Goal: Use online tool/utility: Utilize a website feature to perform a specific function

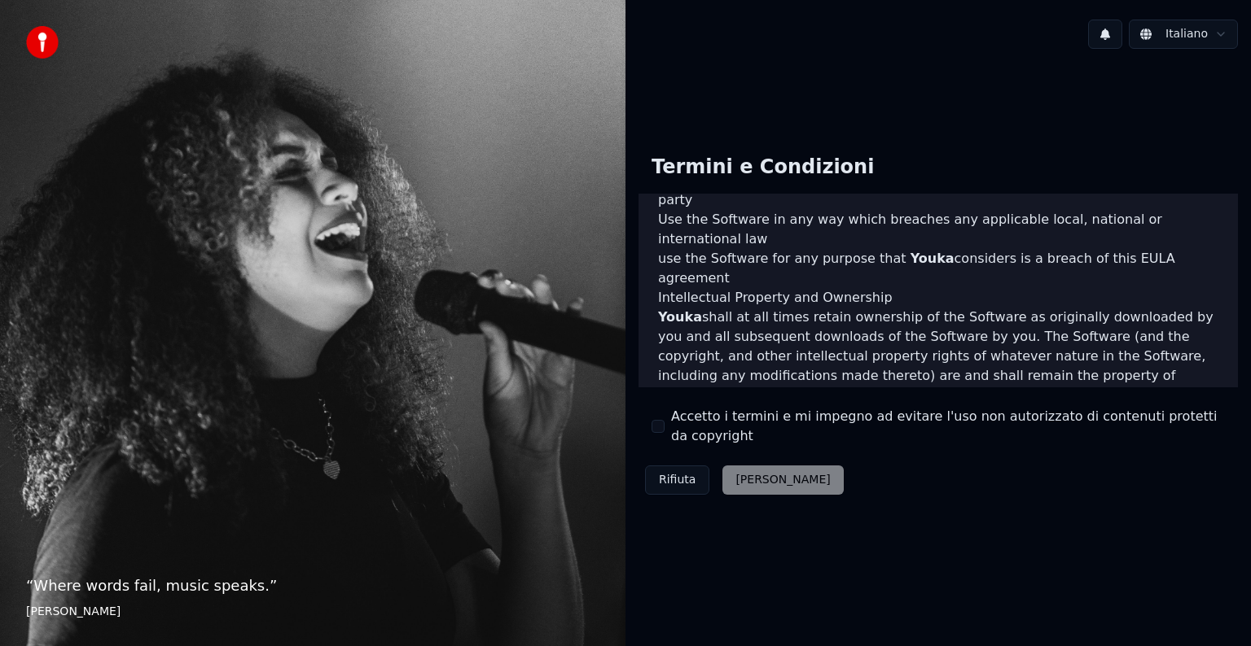
scroll to position [880, 0]
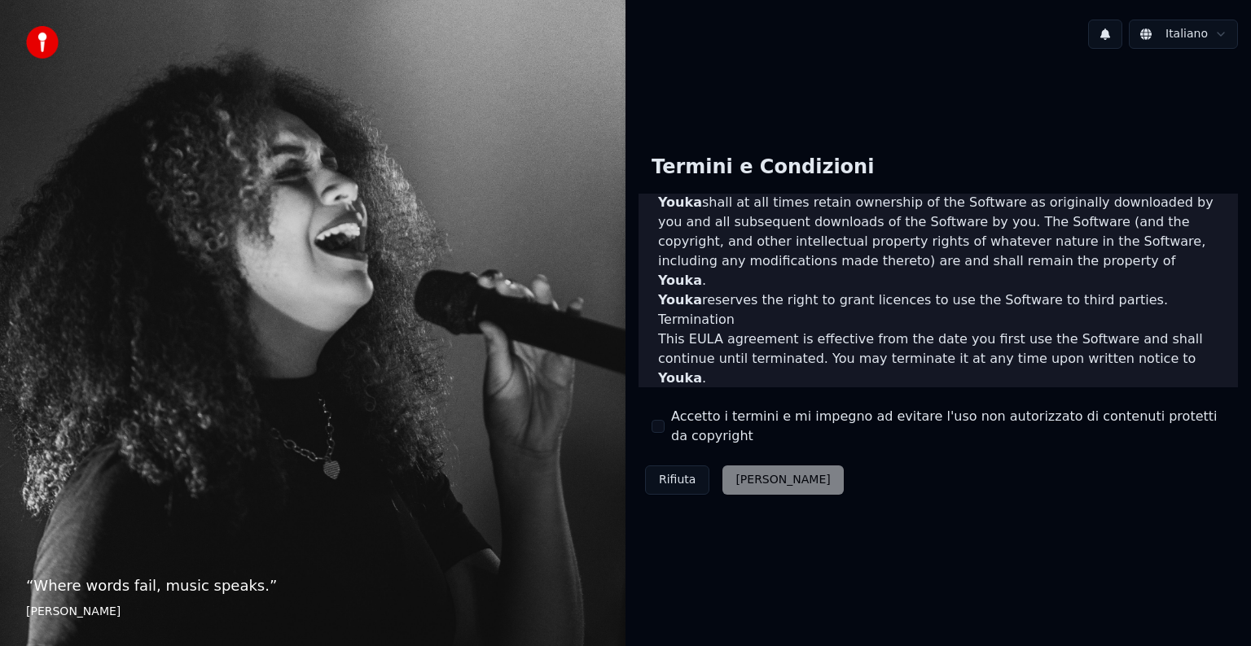
drag, startPoint x: 658, startPoint y: 418, endPoint x: 668, endPoint y: 432, distance: 16.3
click at [658, 418] on div "Accetto i termini e mi impegno ad evitare l'uso non autorizzato di contenuti pr…" at bounding box center [937, 426] width 573 height 39
click at [660, 423] on button "Accetto i termini e mi impegno ad evitare l'uso non autorizzato di contenuti pr…" at bounding box center [657, 426] width 13 height 13
click at [751, 487] on button "Accetta" at bounding box center [782, 480] width 120 height 29
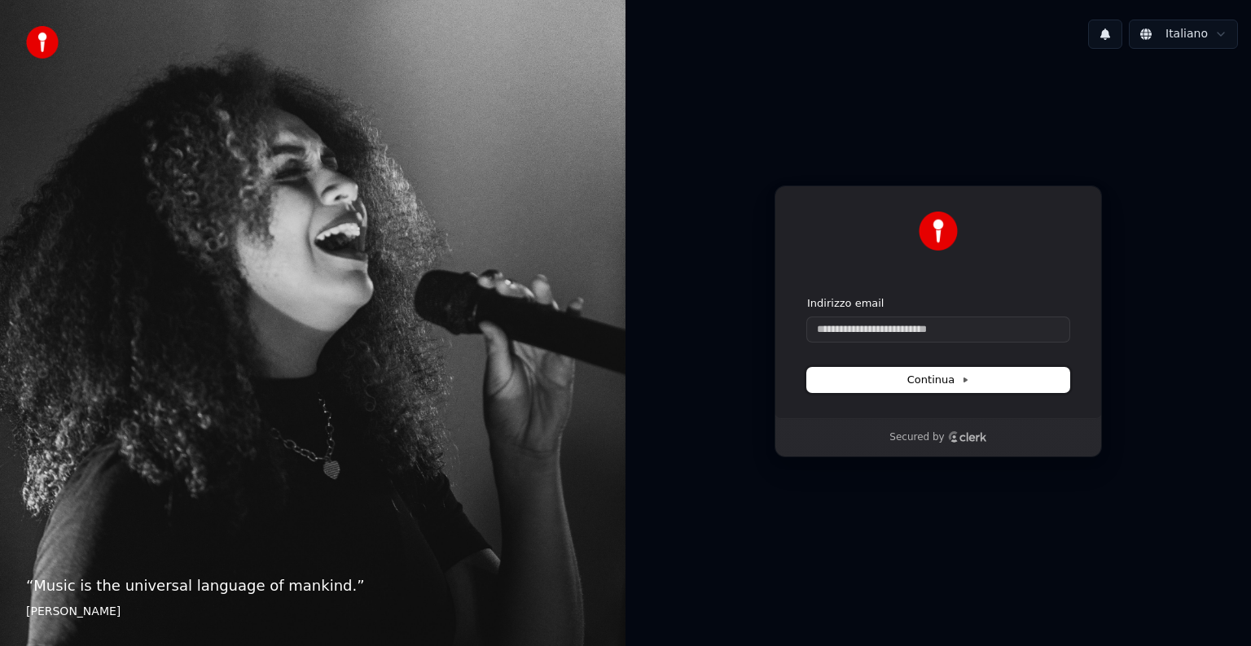
click at [931, 380] on span "Continua" at bounding box center [938, 380] width 62 height 15
click at [935, 379] on span "Continua" at bounding box center [938, 380] width 62 height 15
click at [977, 332] on input "Indirizzo email" at bounding box center [938, 330] width 262 height 24
click at [807, 296] on button "submit" at bounding box center [807, 296] width 0 height 0
type input "**********"
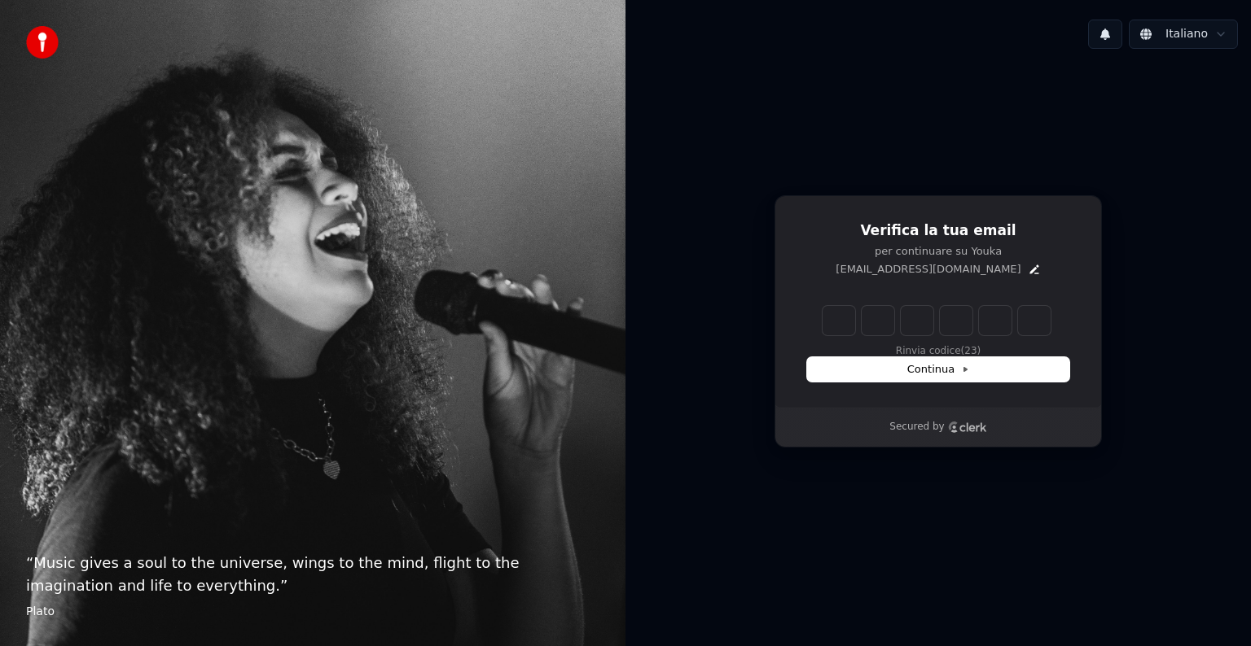
type input "*"
type input "**"
type input "*"
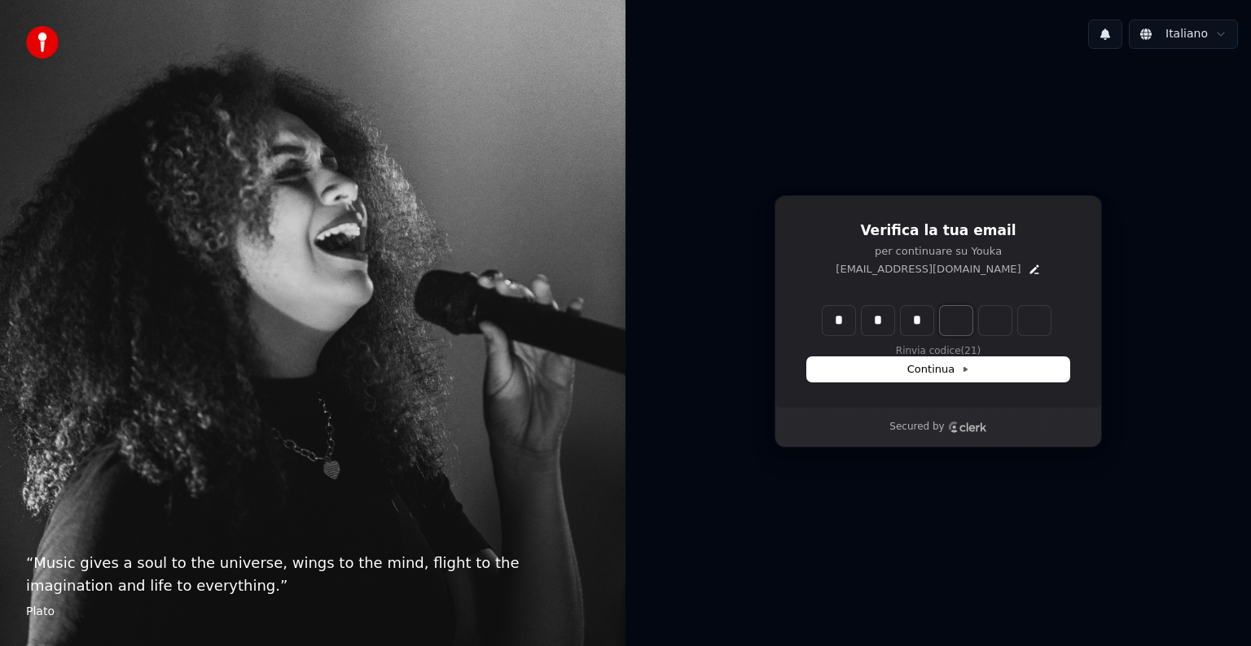
type input "***"
type input "*"
type input "****"
type input "*"
type input "******"
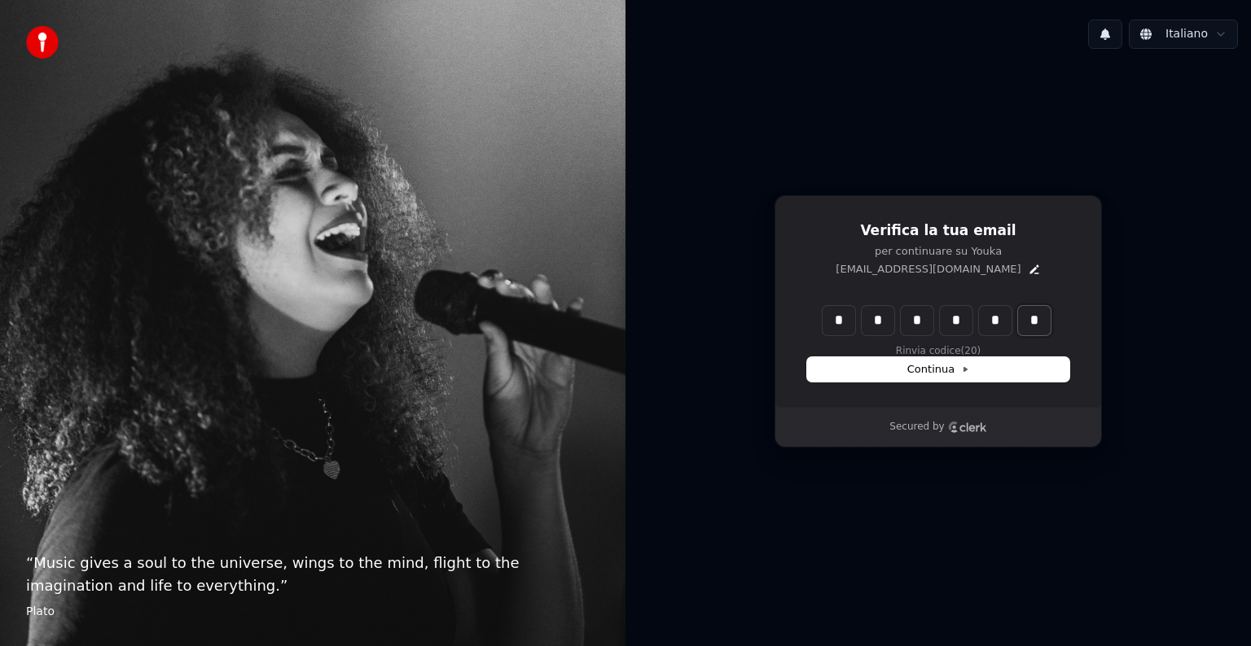
type input "*"
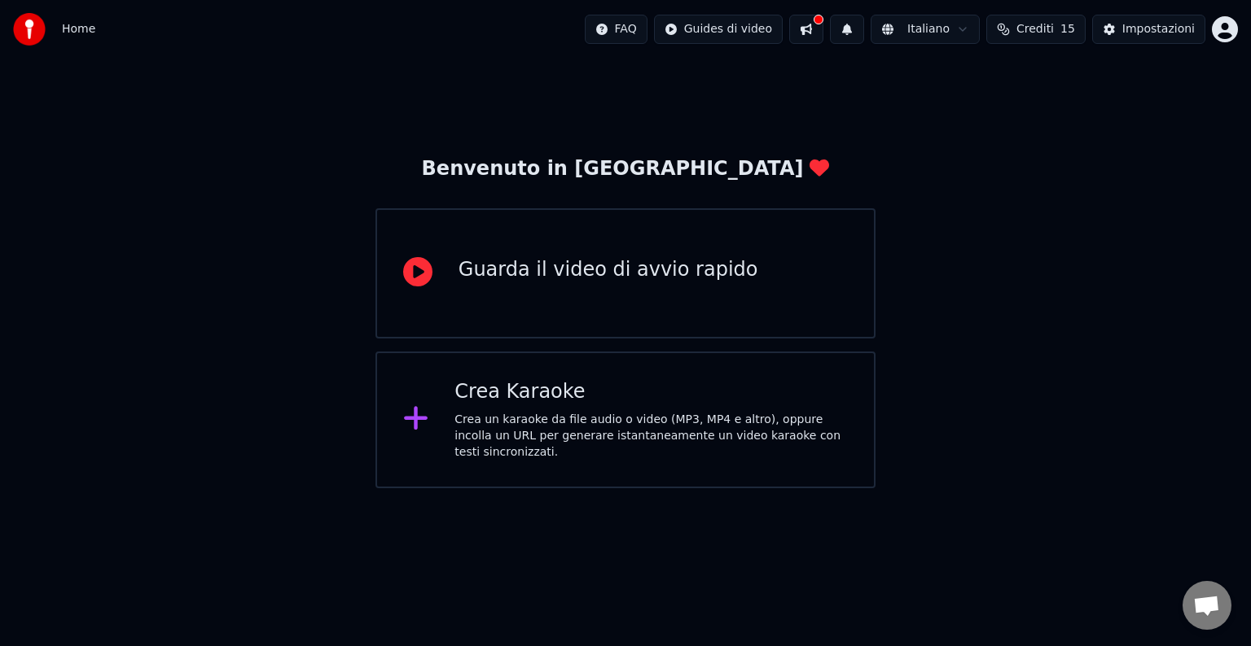
click at [560, 290] on div "Guarda il video di avvio rapido" at bounding box center [625, 273] width 500 height 130
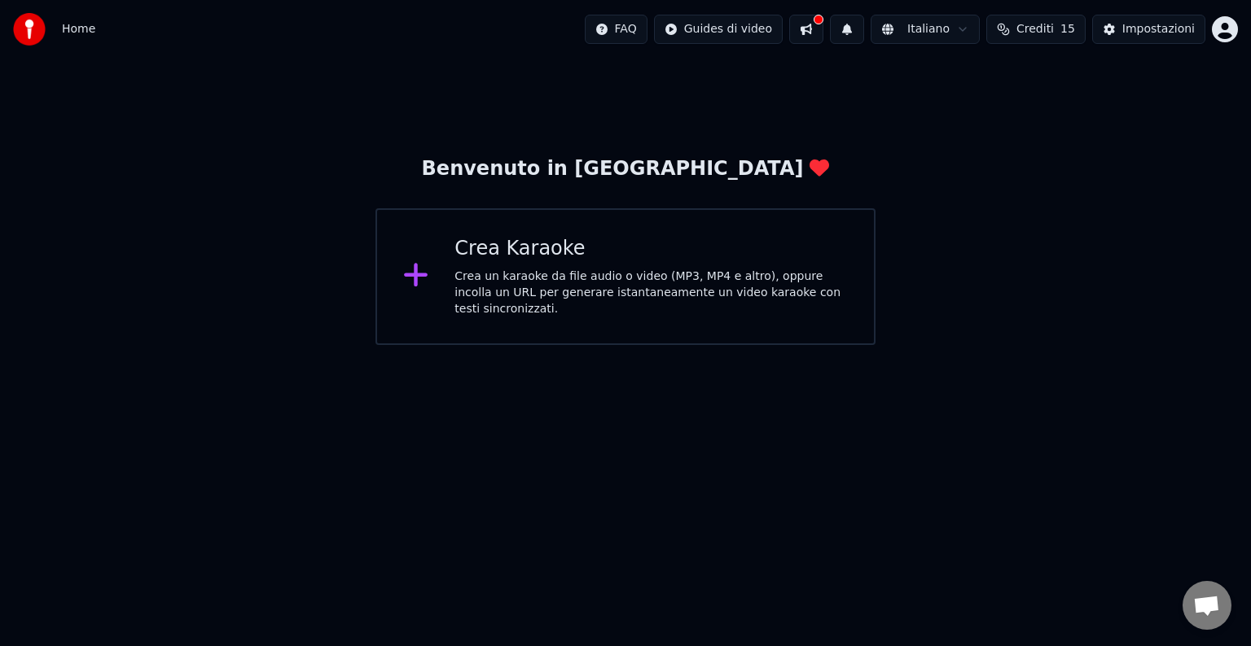
click at [511, 274] on div "Crea un karaoke da file audio o video (MP3, MP4 e altro), oppure incolla un URL…" at bounding box center [650, 293] width 393 height 49
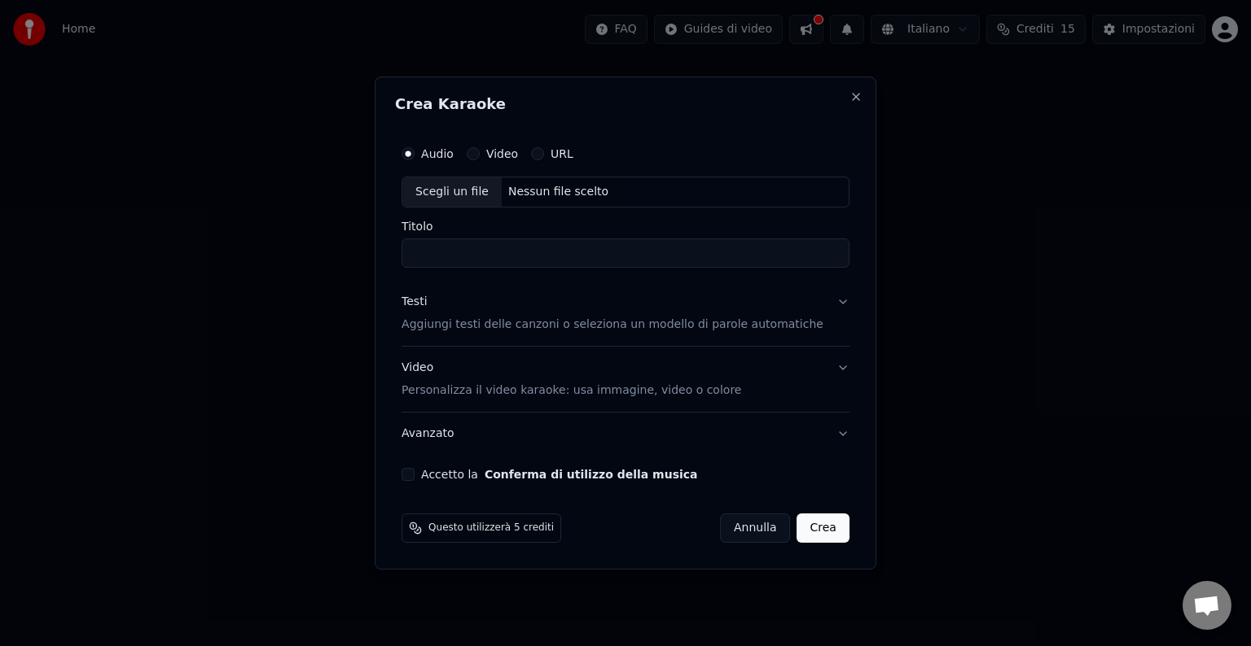
click at [479, 179] on div "Scegli un file" at bounding box center [451, 191] width 99 height 29
click at [501, 144] on div "Audio Video URL" at bounding box center [625, 154] width 448 height 33
click at [480, 157] on button "Video" at bounding box center [473, 153] width 13 height 13
click at [497, 184] on div "Scegli un file" at bounding box center [451, 191] width 99 height 29
type input "**********"
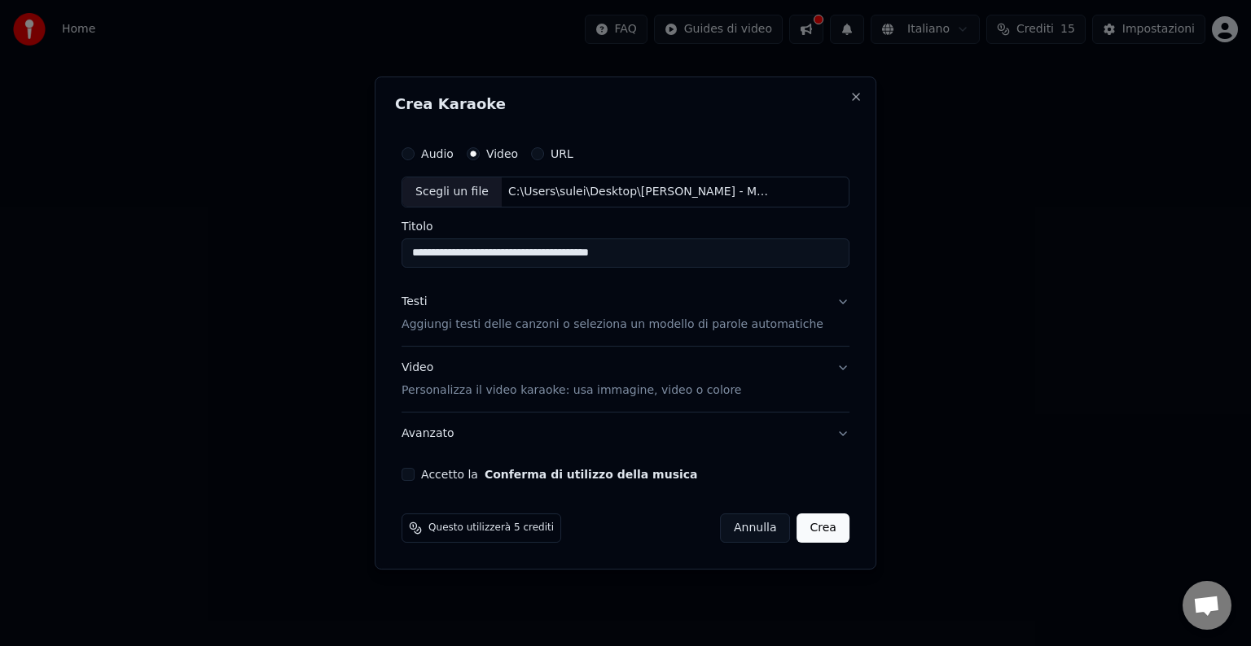
click at [414, 469] on button "Accetto la Conferma di utilizzo della musica" at bounding box center [407, 474] width 13 height 13
drag, startPoint x: 547, startPoint y: 143, endPoint x: 559, endPoint y: 153, distance: 15.0
click at [552, 147] on div "Audio Video URL" at bounding box center [625, 154] width 448 height 33
click at [544, 153] on button "URL" at bounding box center [537, 153] width 13 height 13
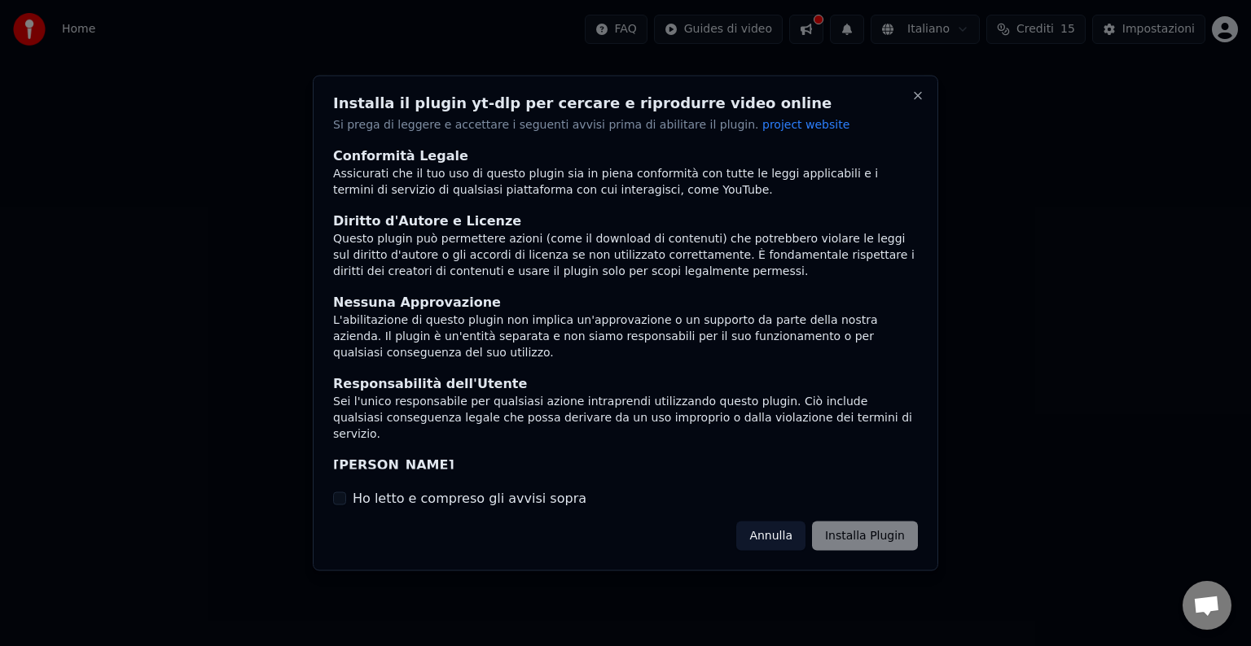
click at [785, 535] on button "Annulla" at bounding box center [770, 535] width 69 height 29
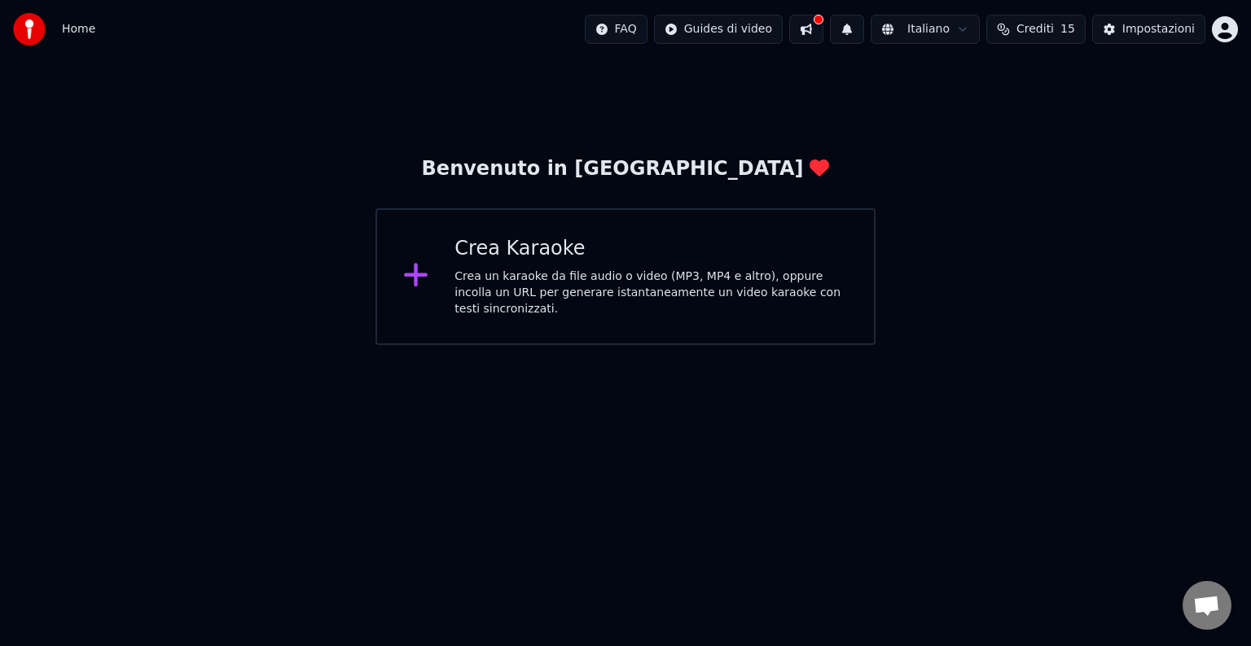
click at [477, 278] on div "Crea un karaoke da file audio o video (MP3, MP4 e altro), oppure incolla un URL…" at bounding box center [650, 293] width 393 height 49
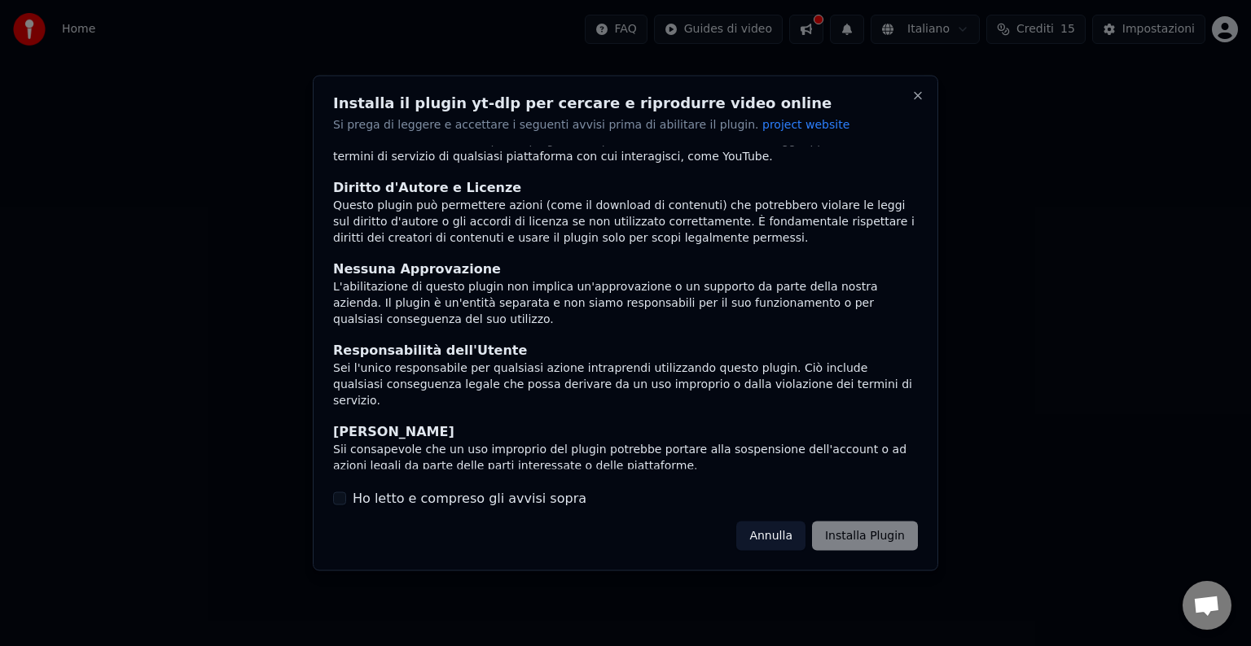
scroll to position [87, 0]
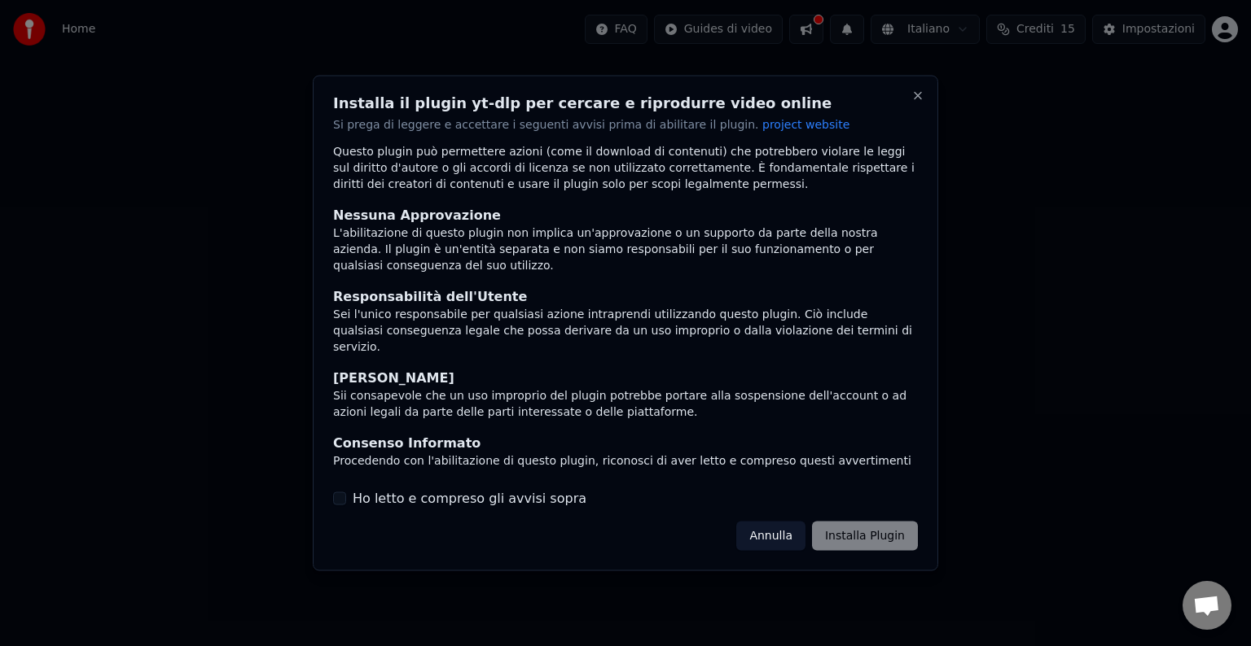
click at [344, 496] on button "Ho letto e compreso gli avvisi sopra" at bounding box center [339, 498] width 13 height 13
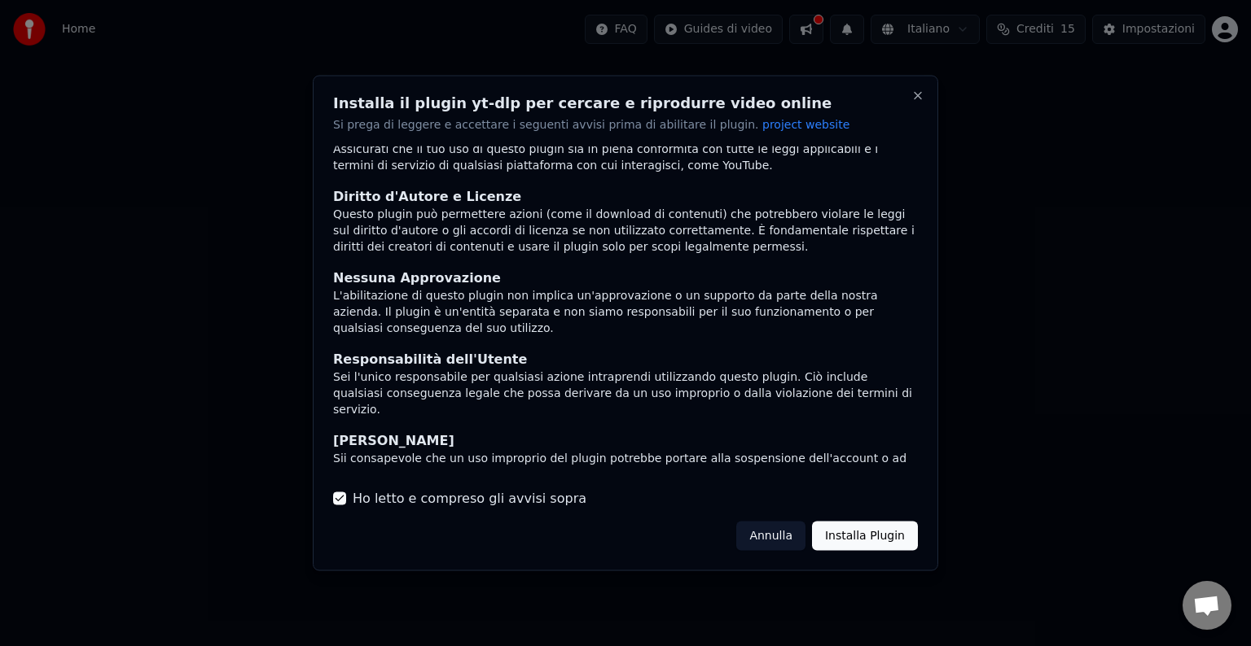
scroll to position [0, 0]
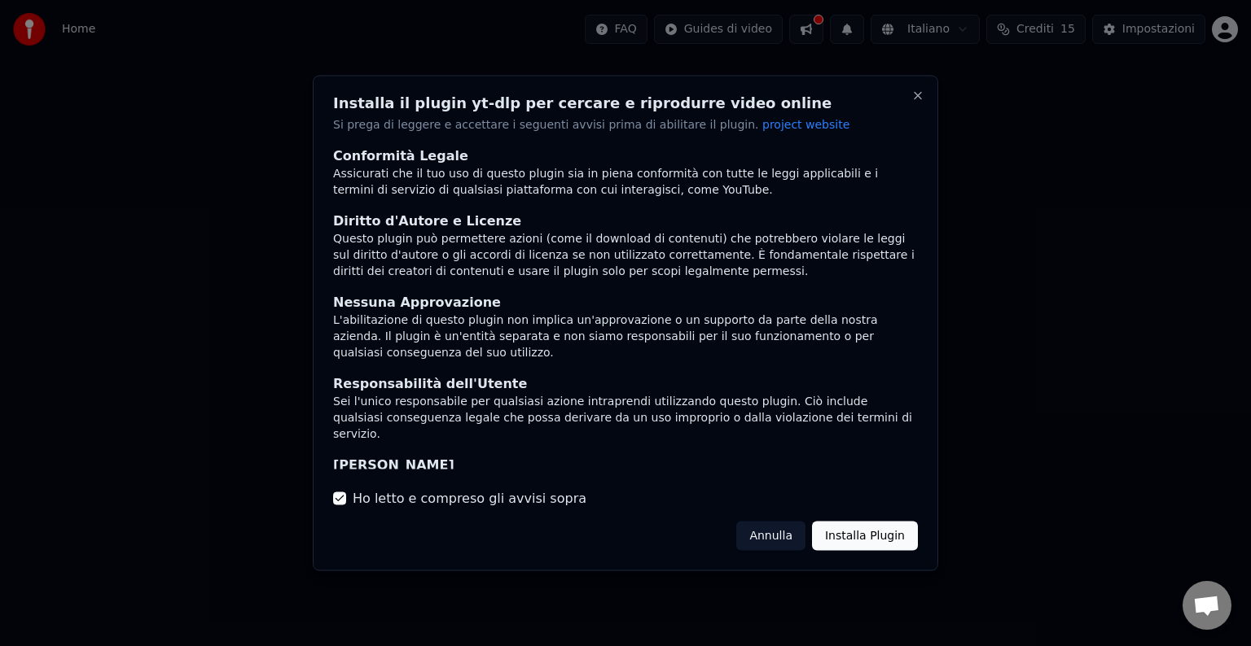
click at [772, 528] on button "Annulla" at bounding box center [770, 535] width 69 height 29
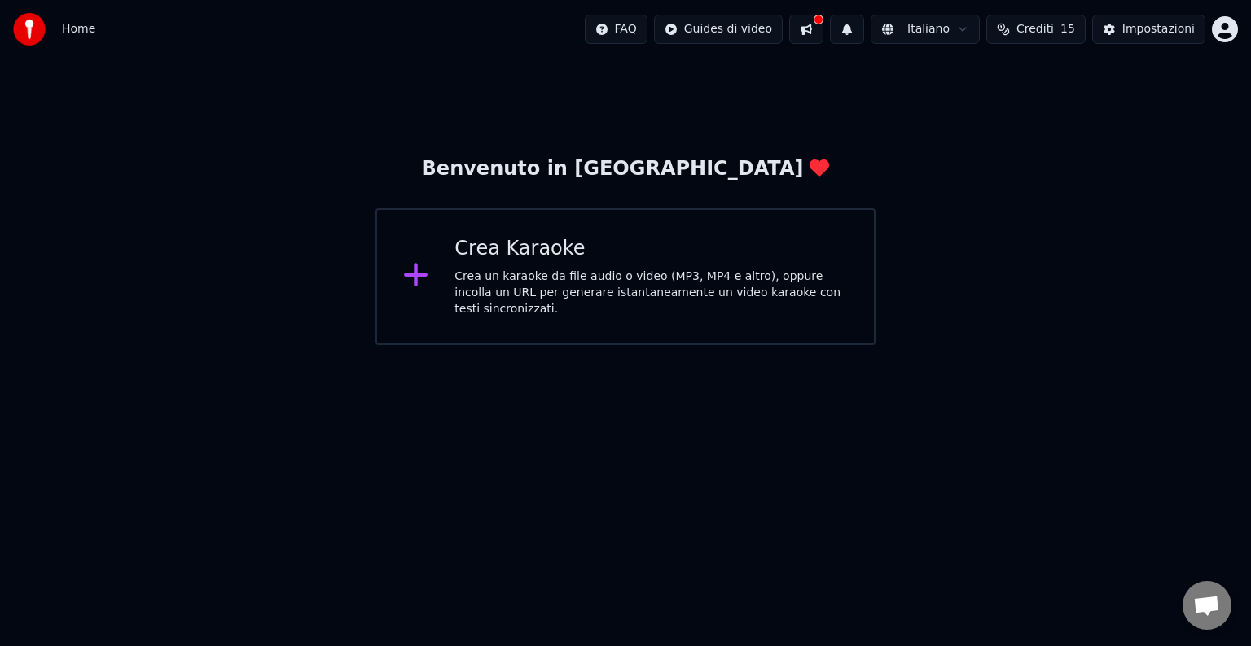
click at [493, 313] on div "Crea Karaoke Crea un karaoke da file audio o video (MP3, MP4 e altro), oppure i…" at bounding box center [625, 276] width 500 height 137
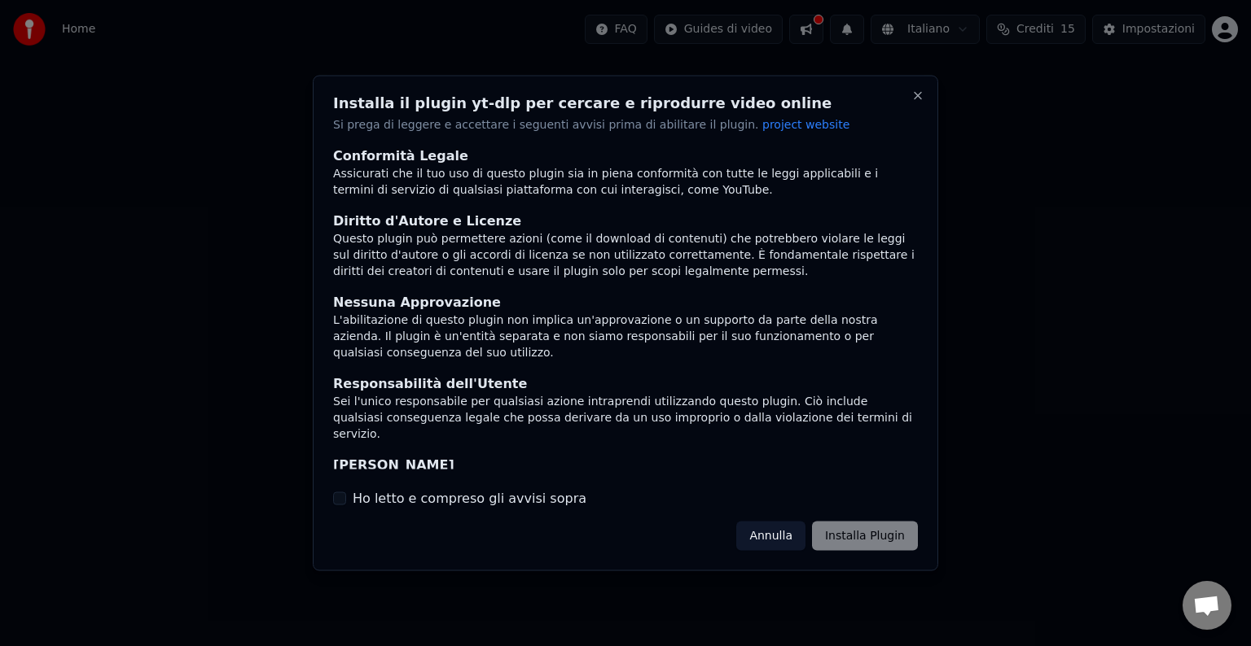
click at [344, 497] on button "Ho letto e compreso gli avvisi sopra" at bounding box center [339, 498] width 13 height 13
click at [860, 538] on button "Installa Plugin" at bounding box center [865, 535] width 106 height 29
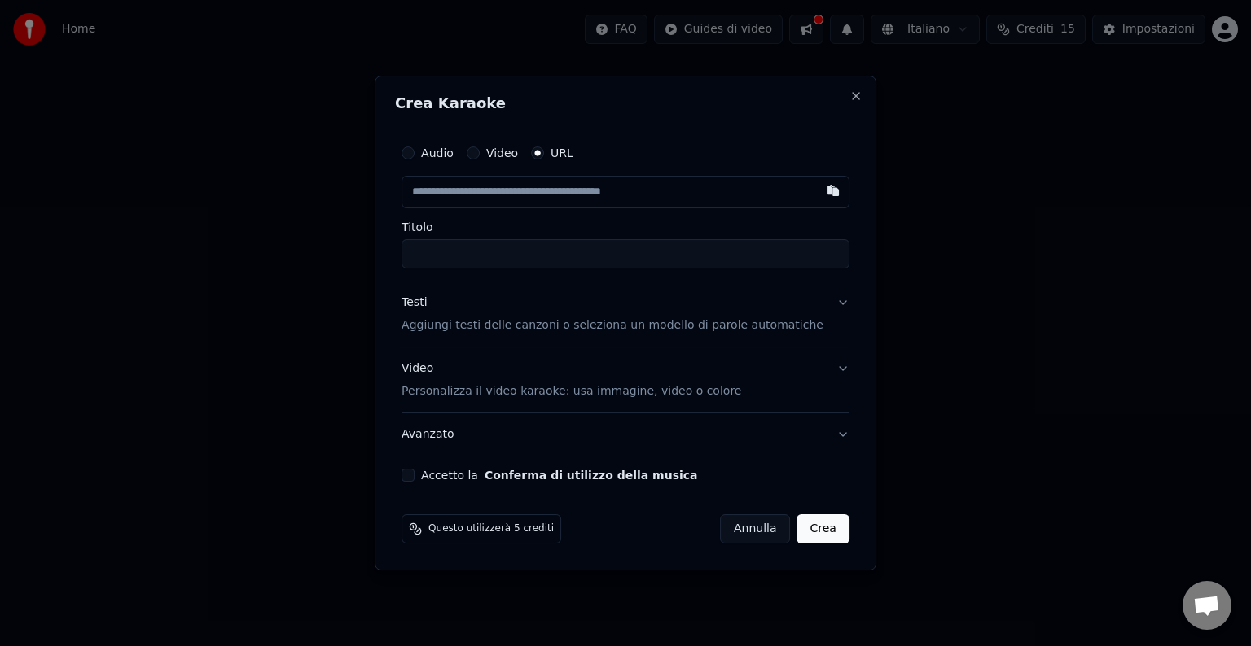
click at [495, 147] on div "Video" at bounding box center [492, 153] width 51 height 13
click at [480, 147] on button "Video" at bounding box center [473, 153] width 13 height 13
click at [629, 189] on div "Scegli un file Nessun file scelto" at bounding box center [625, 192] width 448 height 31
type input "**********"
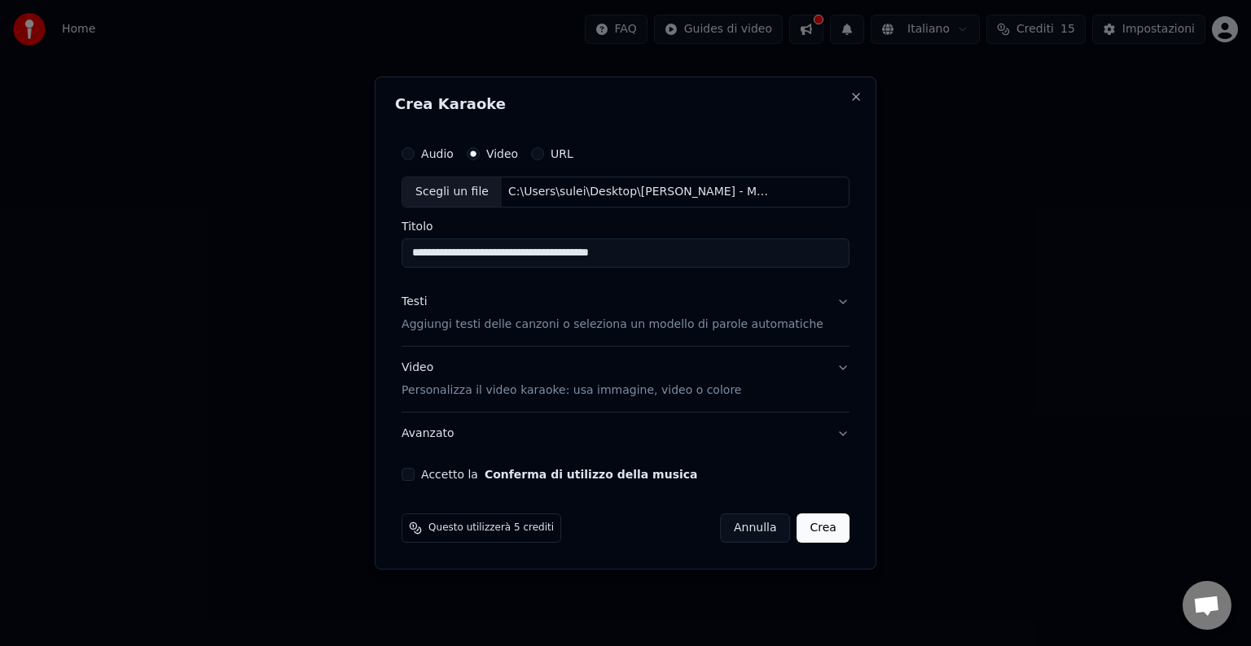
click at [414, 152] on button "Audio" at bounding box center [407, 153] width 13 height 13
click at [557, 195] on div "Nessun file scelto" at bounding box center [558, 192] width 113 height 16
click at [514, 151] on label "Video" at bounding box center [502, 153] width 32 height 11
click at [480, 151] on button "Video" at bounding box center [473, 153] width 13 height 13
click at [530, 188] on div "Nessun file scelto" at bounding box center [558, 192] width 113 height 16
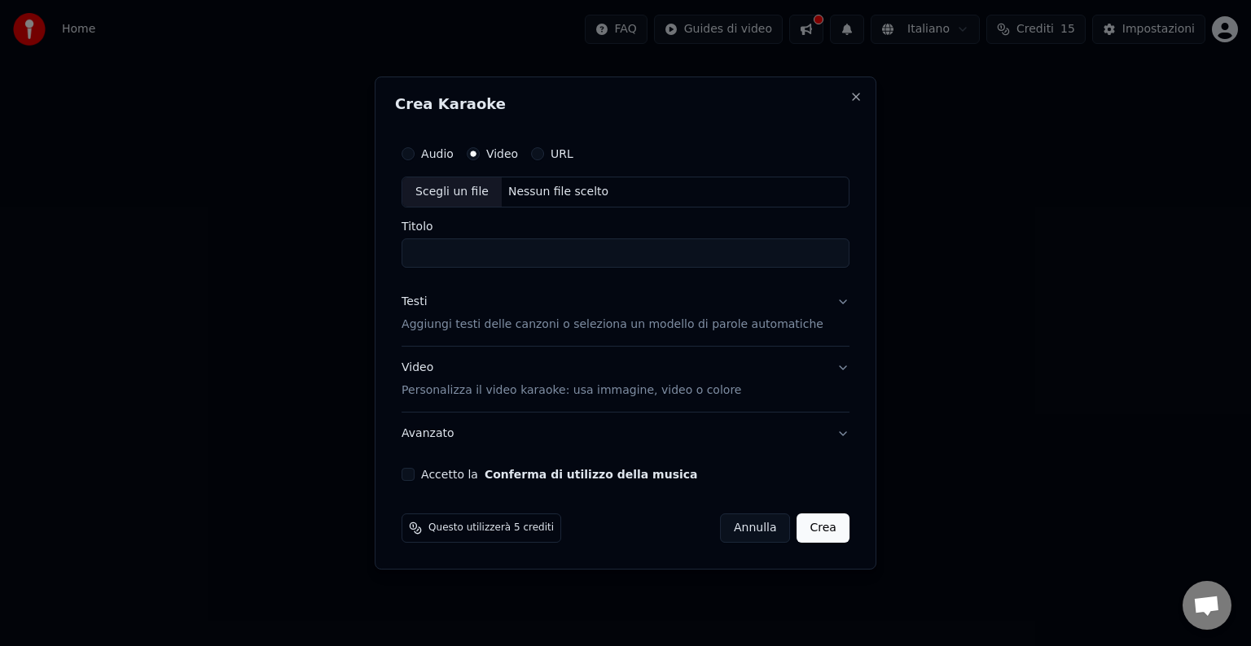
type input "**********"
click at [463, 319] on p "Aggiungi testi delle canzoni o seleziona un modello di parole automatiche" at bounding box center [612, 325] width 422 height 16
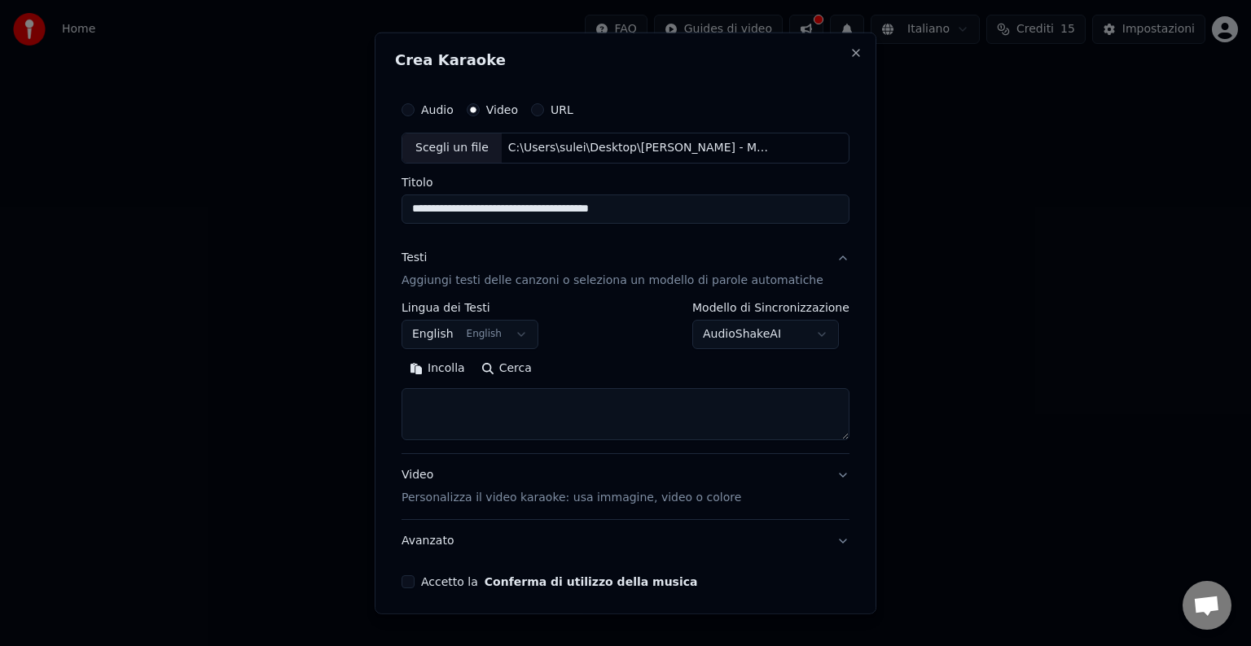
click at [495, 329] on button "English English" at bounding box center [469, 334] width 137 height 29
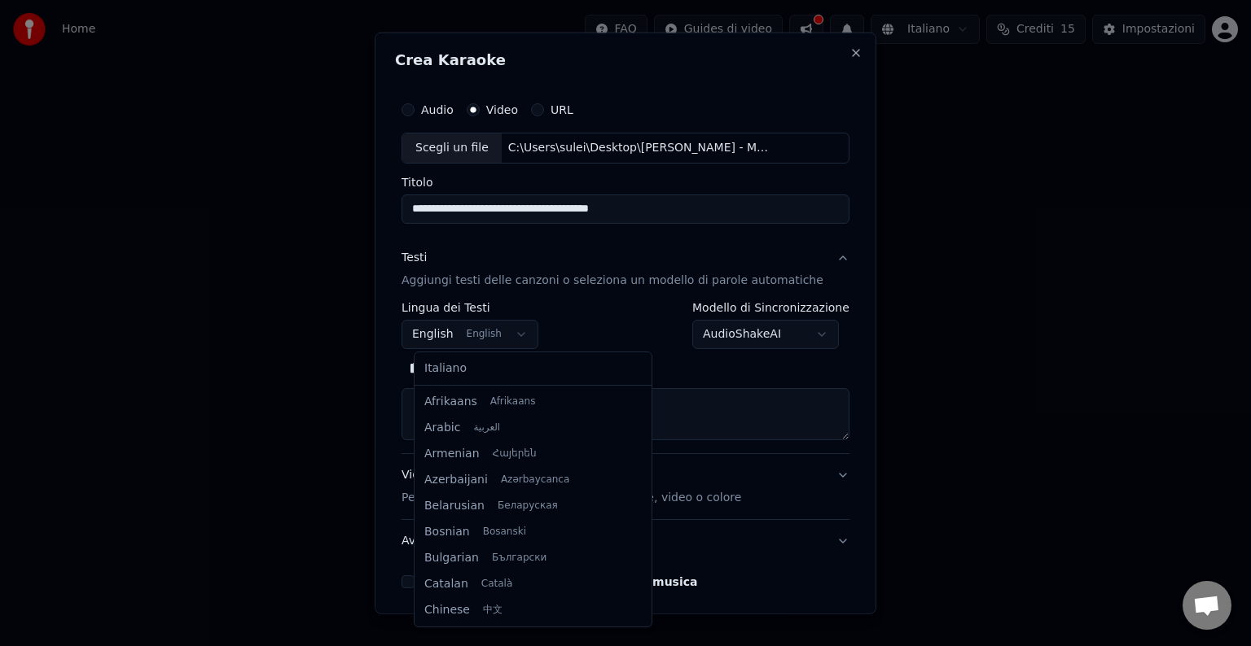
scroll to position [130, 0]
select select "**"
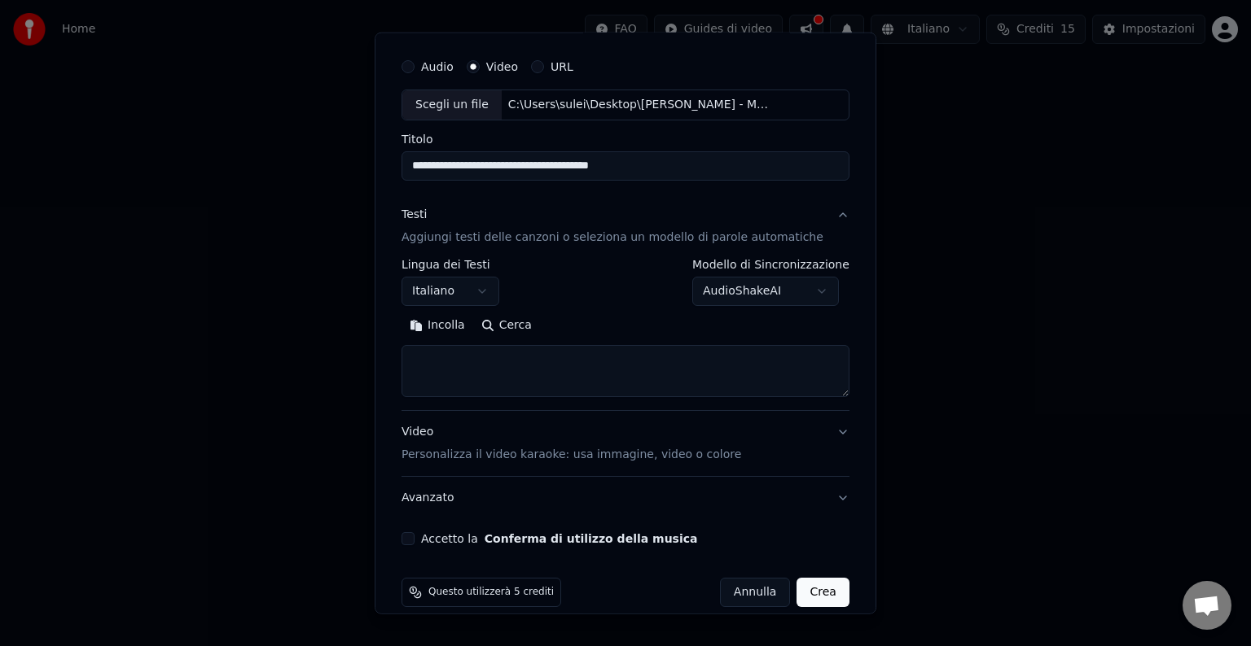
scroll to position [62, 0]
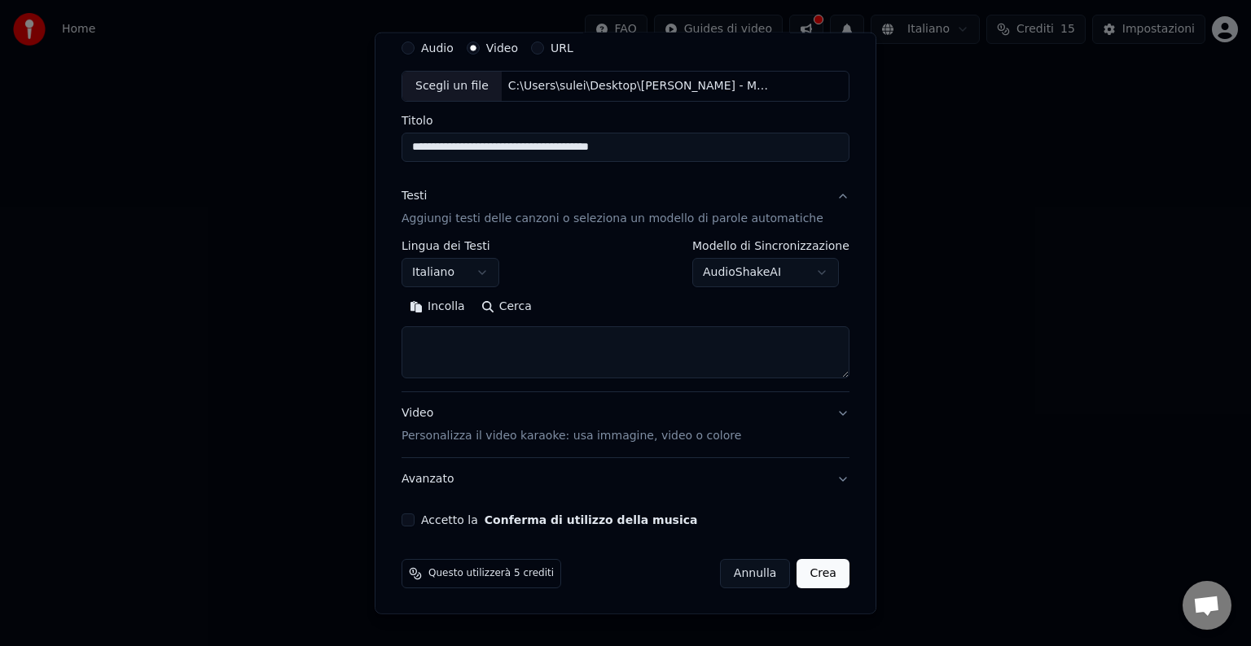
click at [462, 348] on textarea at bounding box center [625, 352] width 448 height 52
click at [506, 441] on p "Personalizza il video karaoke: usa immagine, video o colore" at bounding box center [571, 436] width 340 height 16
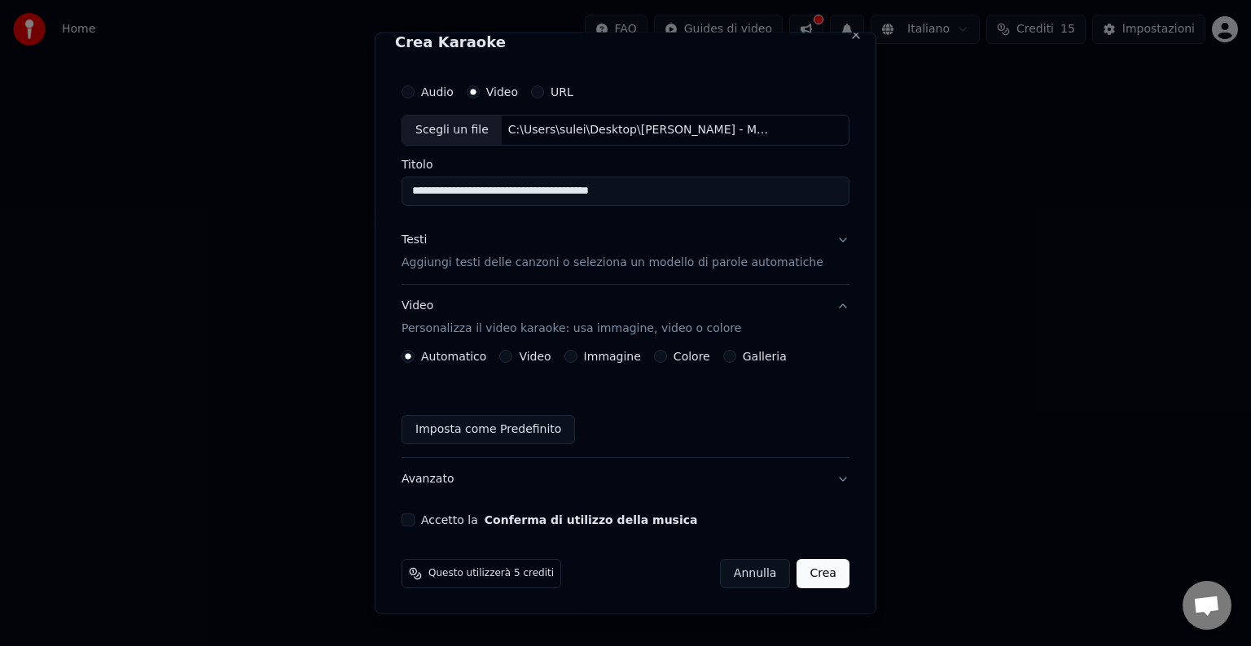
scroll to position [18, 0]
click at [576, 356] on button "Immagine" at bounding box center [570, 356] width 13 height 13
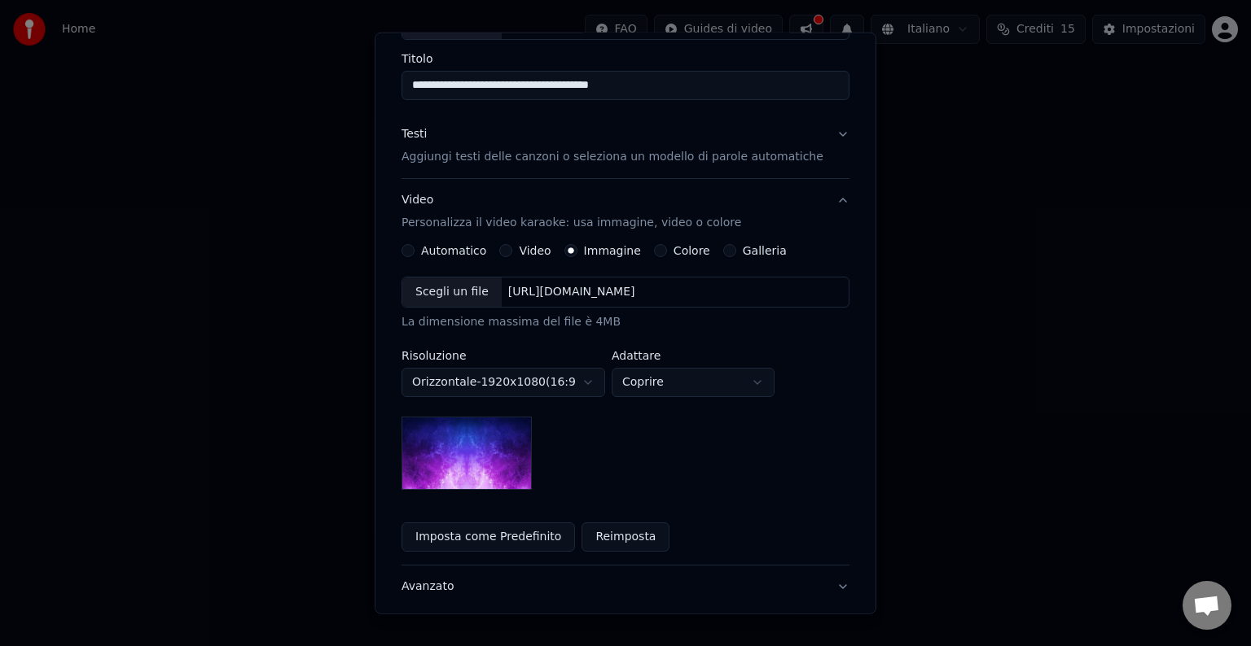
scroll to position [153, 0]
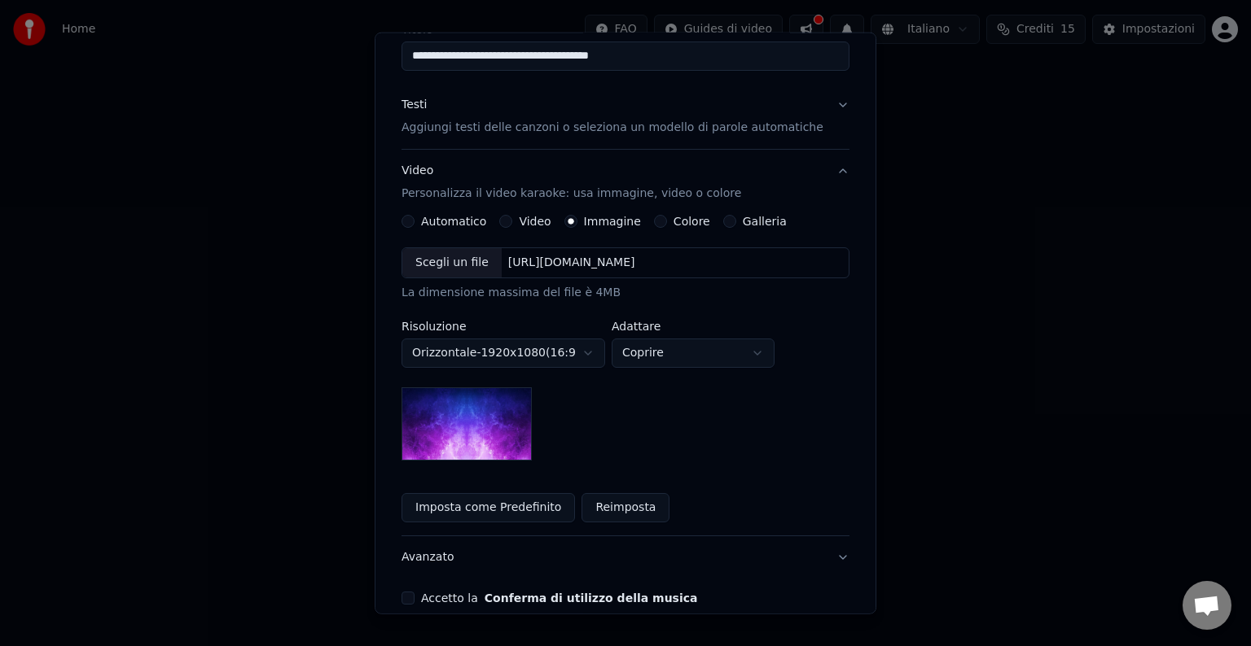
click at [600, 345] on body "**********" at bounding box center [625, 172] width 1251 height 345
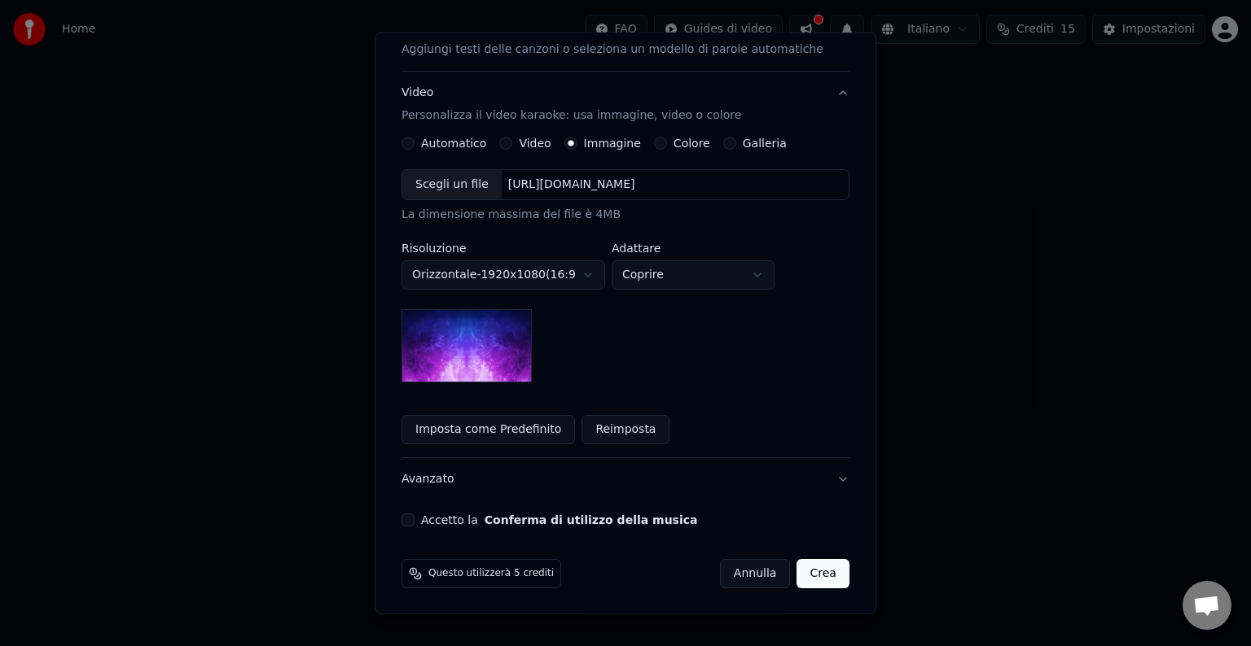
scroll to position [95, 0]
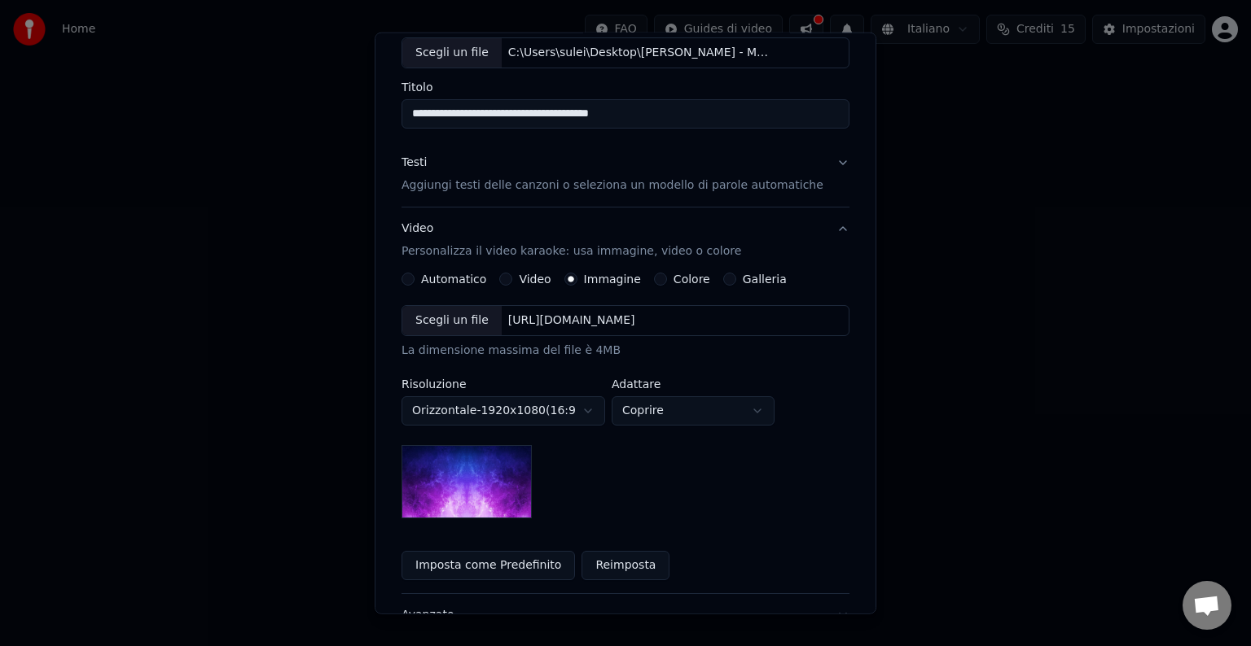
click at [657, 275] on button "Colore" at bounding box center [660, 279] width 13 height 13
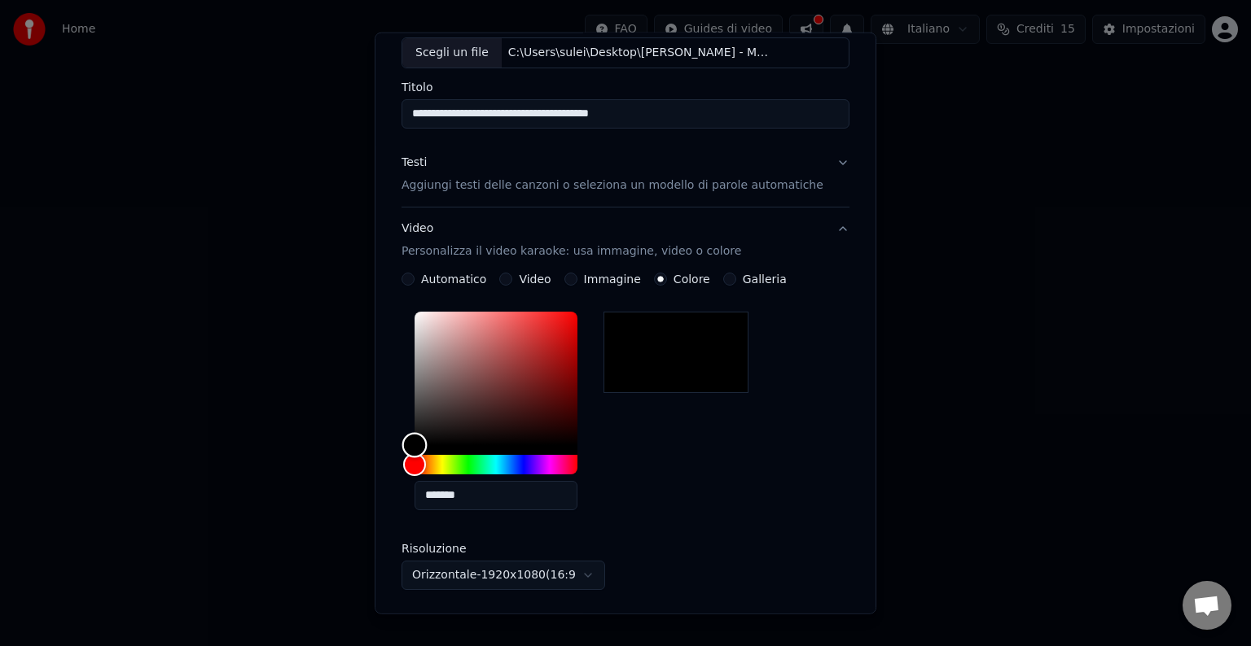
type input "*******"
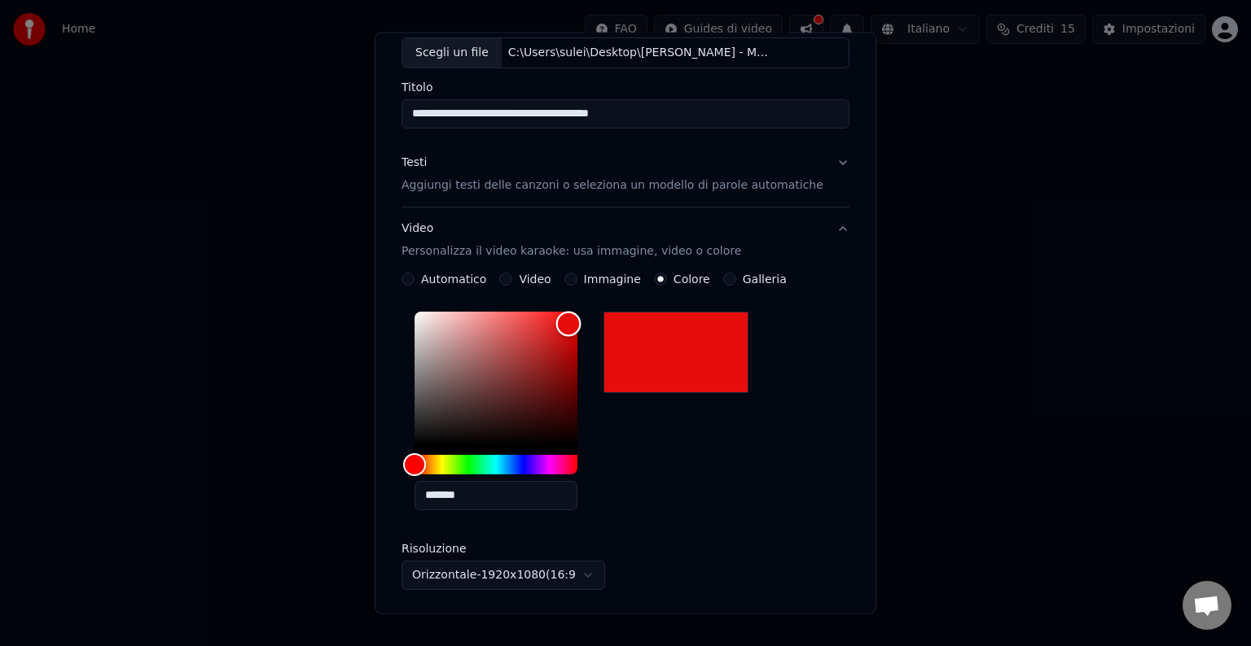
click at [577, 322] on div "Color" at bounding box center [495, 379] width 163 height 134
click at [575, 281] on button "Immagine" at bounding box center [570, 279] width 13 height 13
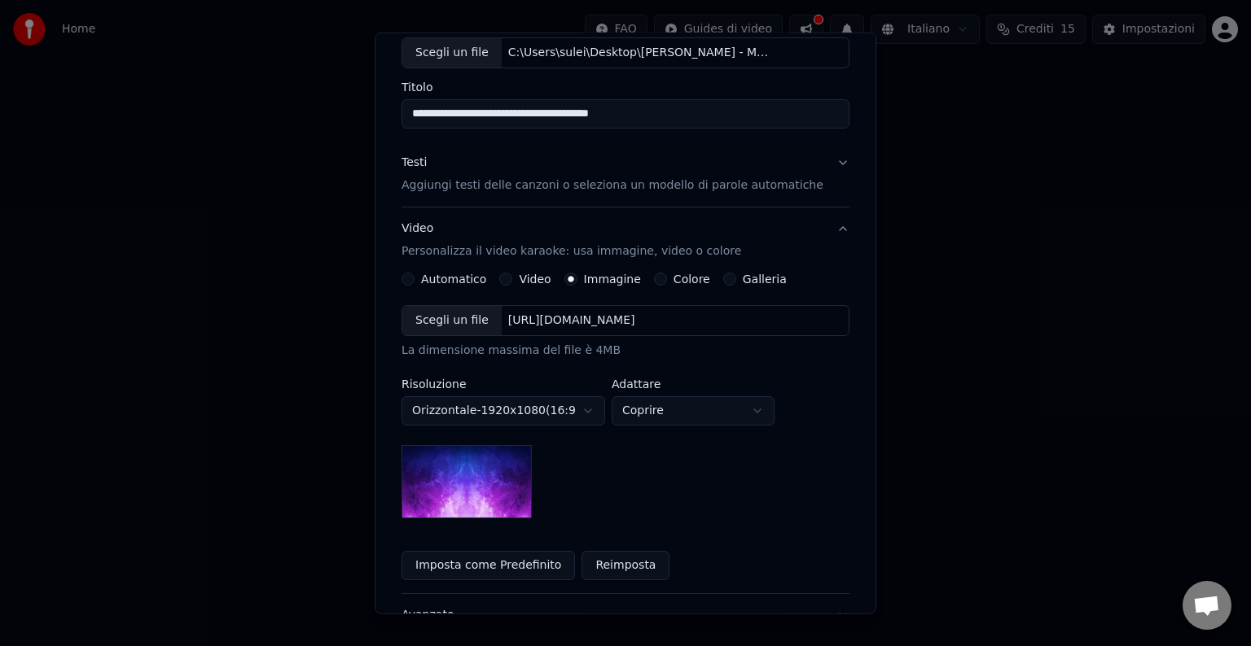
click at [420, 287] on div "**********" at bounding box center [625, 427] width 448 height 308
click at [414, 283] on button "Automatico" at bounding box center [407, 279] width 13 height 13
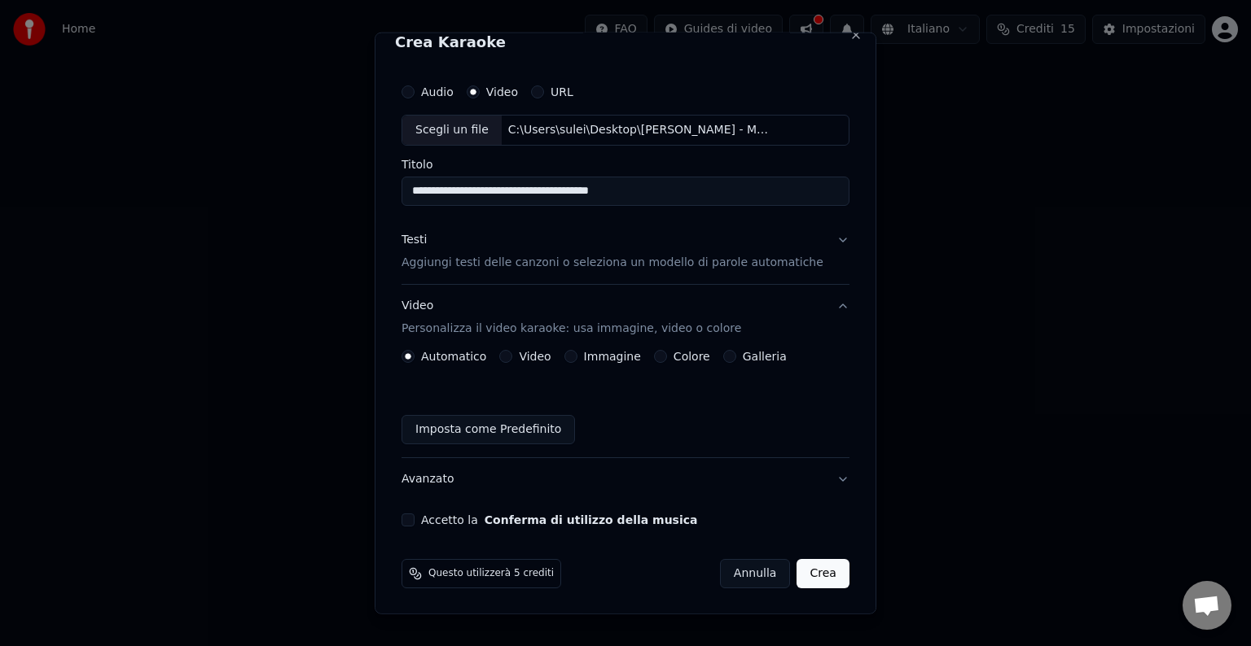
click at [582, 355] on div "Immagine" at bounding box center [602, 356] width 77 height 13
click at [576, 361] on div "Automatico Video Immagine Colore Galleria Imposta come Predefinito" at bounding box center [625, 397] width 448 height 94
click at [576, 357] on button "Immagine" at bounding box center [570, 356] width 13 height 13
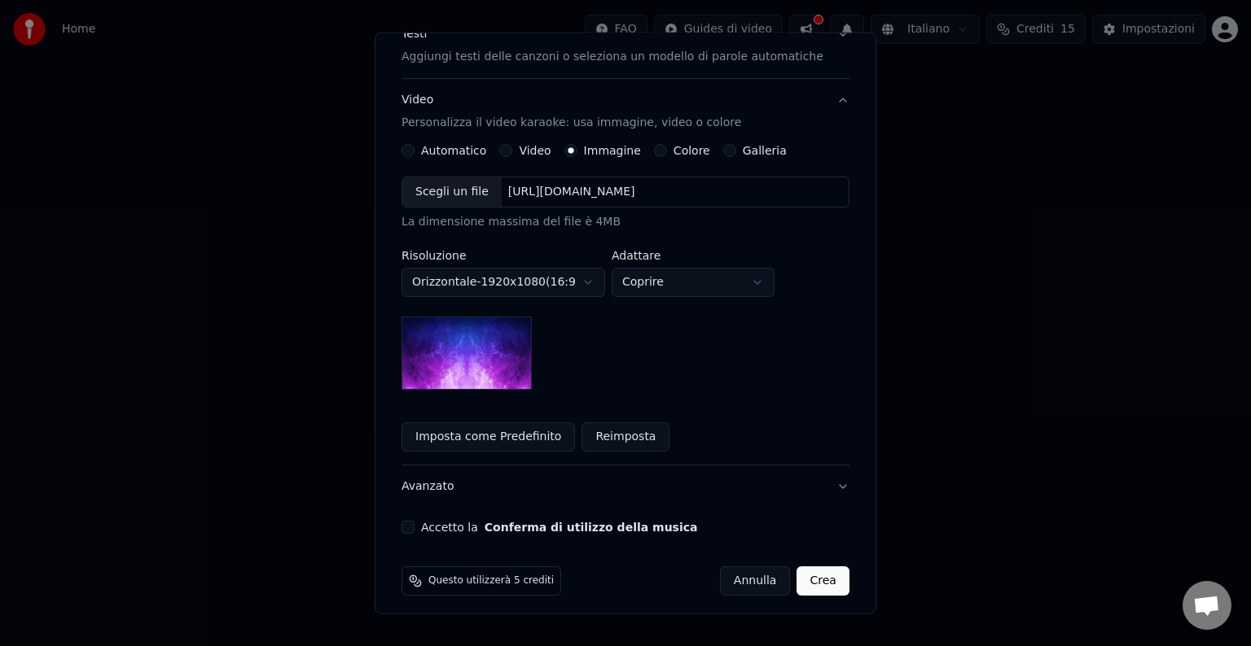
scroll to position [231, 0]
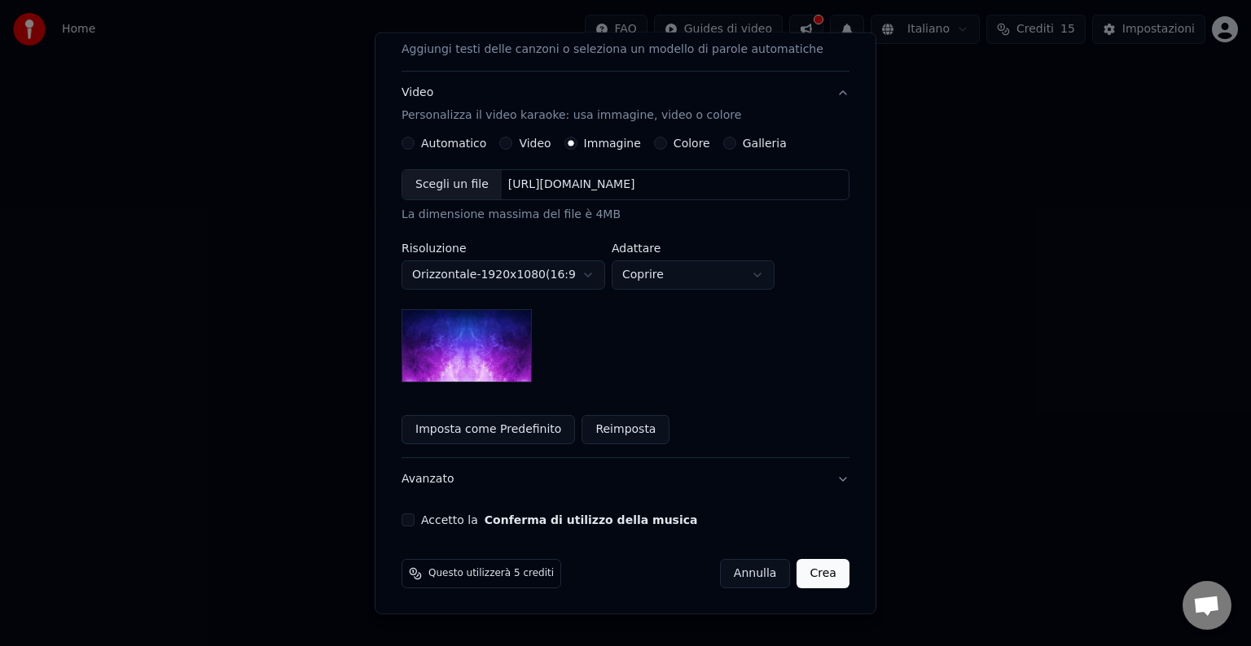
click at [475, 348] on img at bounding box center [466, 345] width 130 height 73
click at [414, 515] on button "Accetto la Conferma di utilizzo della musica" at bounding box center [407, 520] width 13 height 13
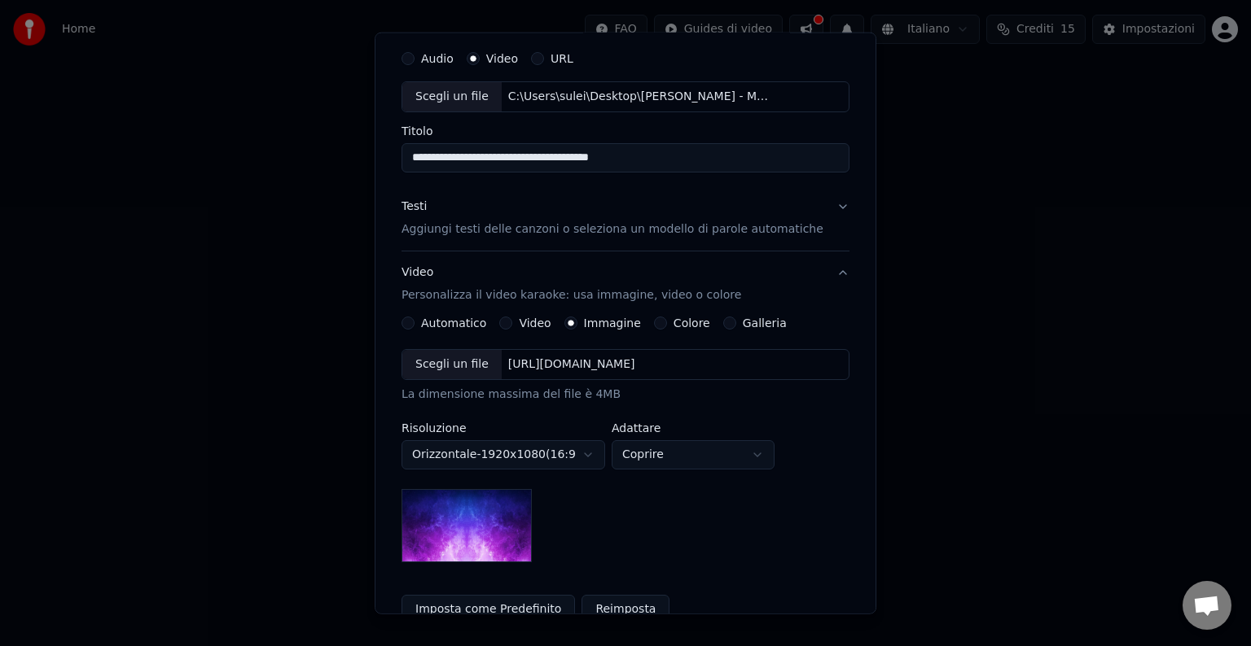
scroll to position [0, 0]
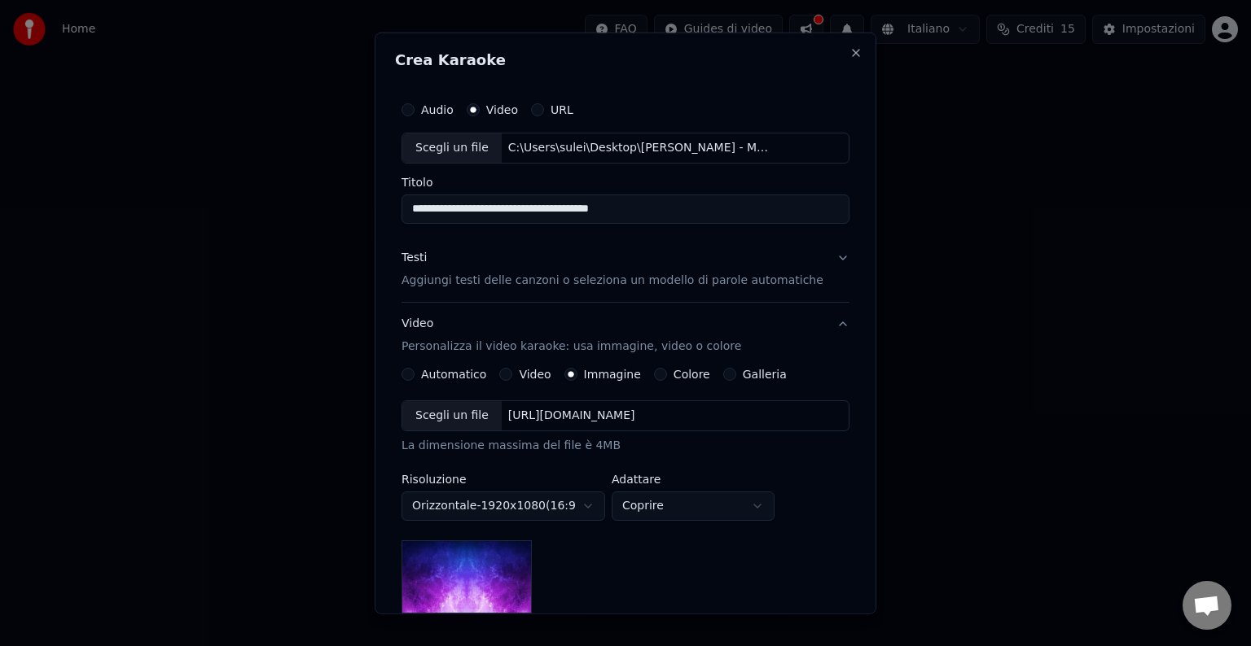
click at [465, 277] on p "Aggiungi testi delle canzoni o seleziona un modello di parole automatiche" at bounding box center [612, 281] width 422 height 16
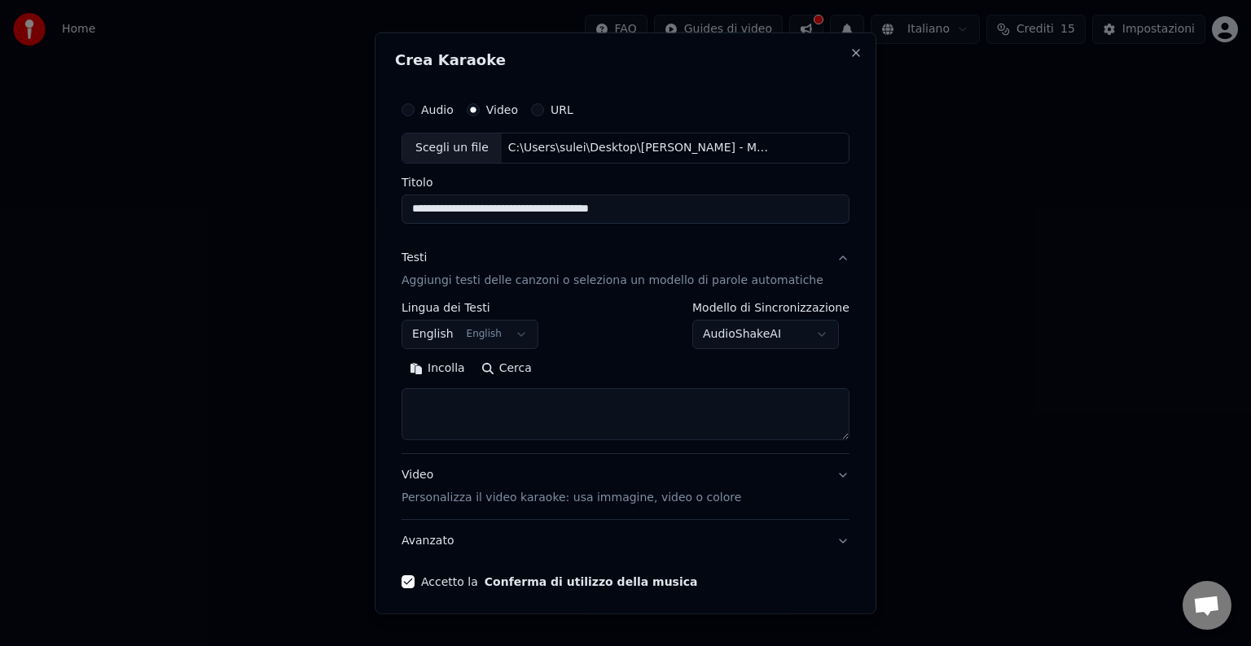
click at [795, 319] on body "**********" at bounding box center [625, 172] width 1251 height 345
drag, startPoint x: 583, startPoint y: 319, endPoint x: 573, endPoint y: 322, distance: 10.1
click at [585, 319] on body "**********" at bounding box center [625, 172] width 1251 height 345
click at [465, 338] on body "**********" at bounding box center [625, 172] width 1251 height 345
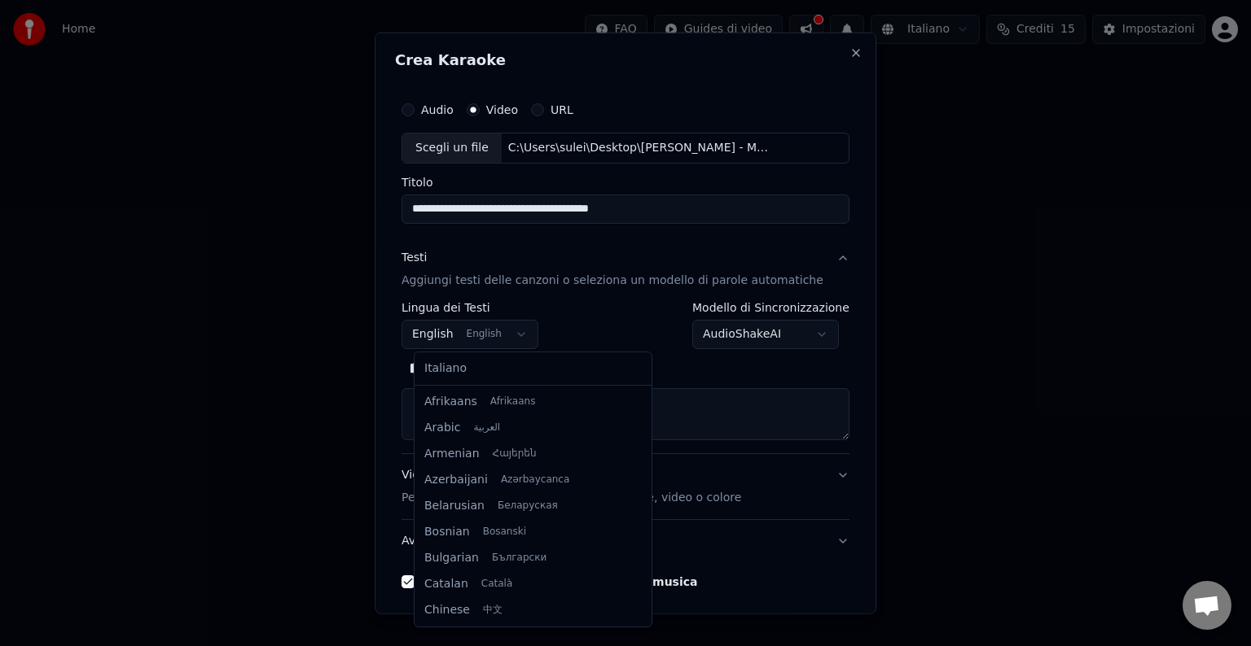
scroll to position [130, 0]
select select "**"
